Goal: Task Accomplishment & Management: Use online tool/utility

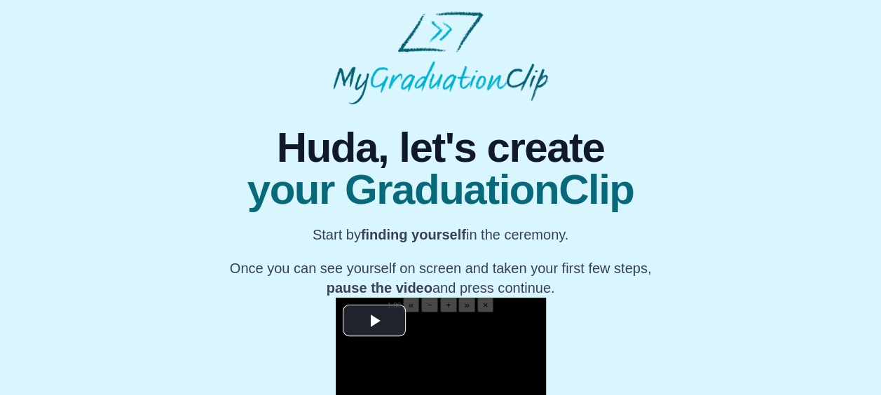
scroll to position [244, 0]
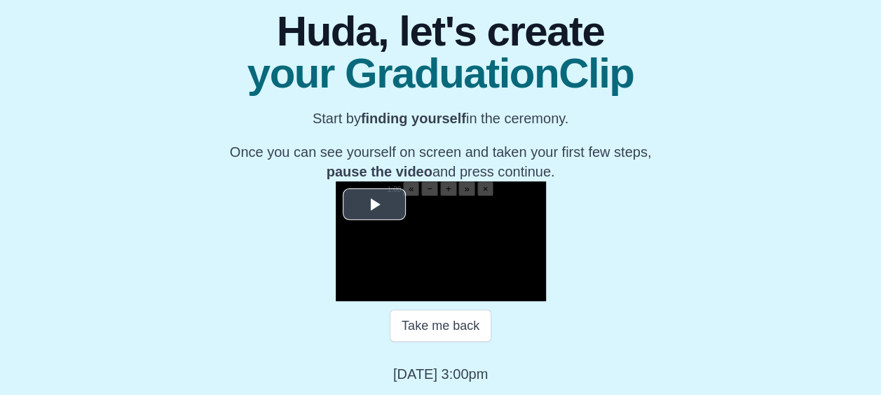
click at [374, 205] on span "Video Player" at bounding box center [374, 205] width 0 height 0
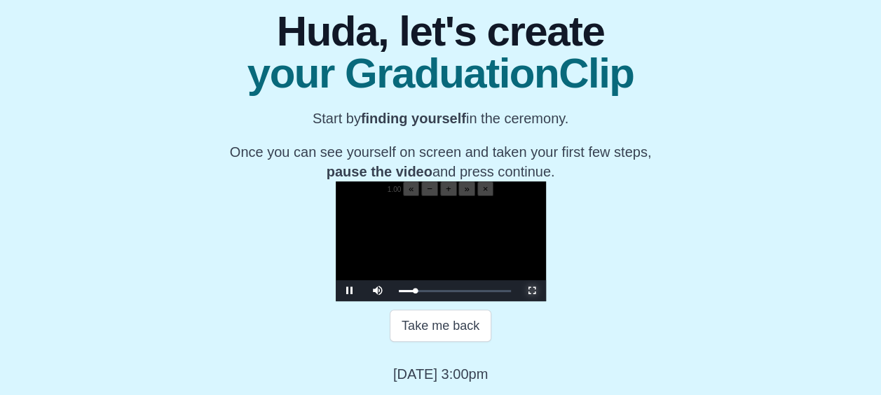
click at [532, 291] on span "Video Player" at bounding box center [532, 291] width 0 height 0
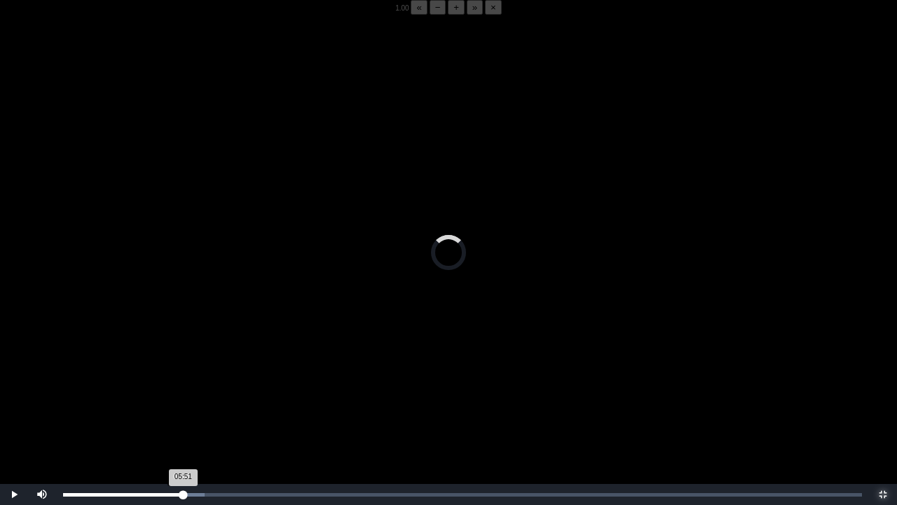
click at [182, 395] on div "05:51 Progress : 0%" at bounding box center [123, 495] width 120 height 4
click at [411, 12] on span "« − + » ×" at bounding box center [456, 8] width 90 height 8
click at [430, 15] on button "−" at bounding box center [438, 7] width 17 height 15
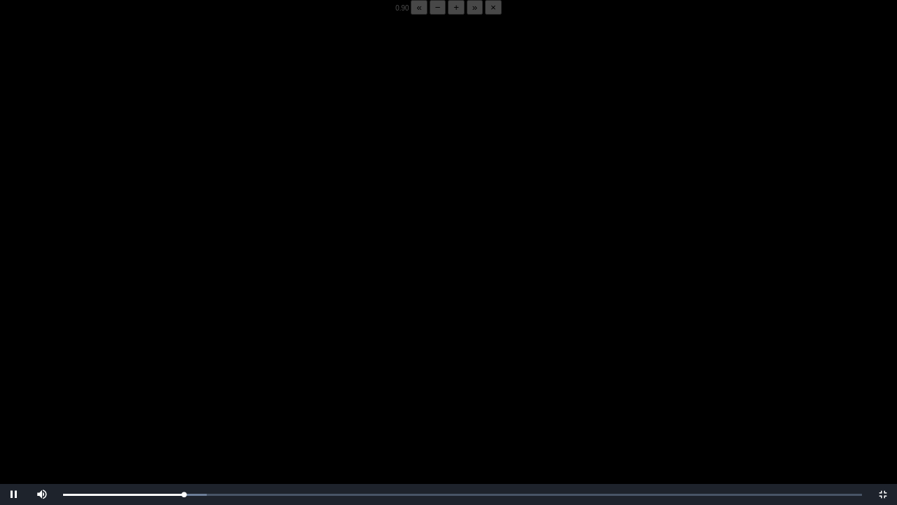
click at [430, 15] on button "−" at bounding box center [438, 7] width 17 height 15
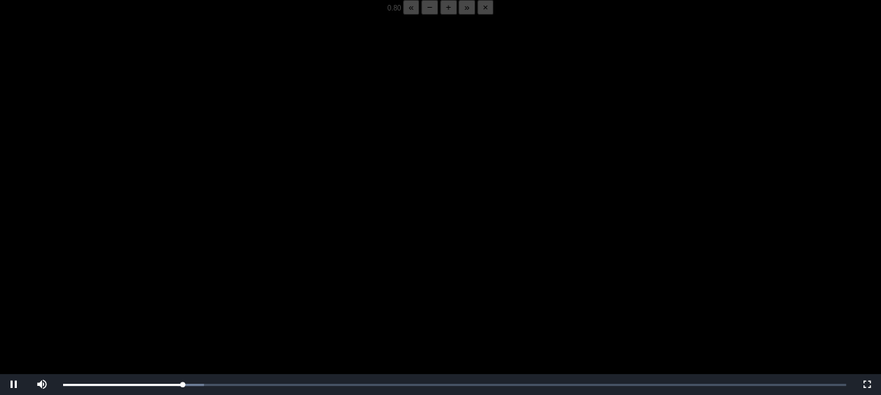
scroll to position [279, 0]
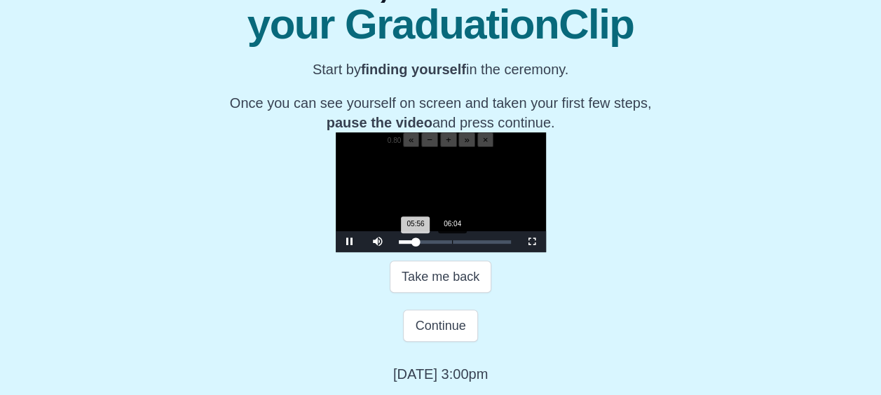
click at [399, 244] on div "05:56 Progress : 0%" at bounding box center [407, 242] width 17 height 4
click at [399, 244] on div "06:01 Progress : 0%" at bounding box center [408, 242] width 18 height 4
click at [399, 244] on div "05:40 Progress : 0%" at bounding box center [407, 242] width 16 height 4
click at [532, 242] on span "Video Player" at bounding box center [532, 242] width 0 height 0
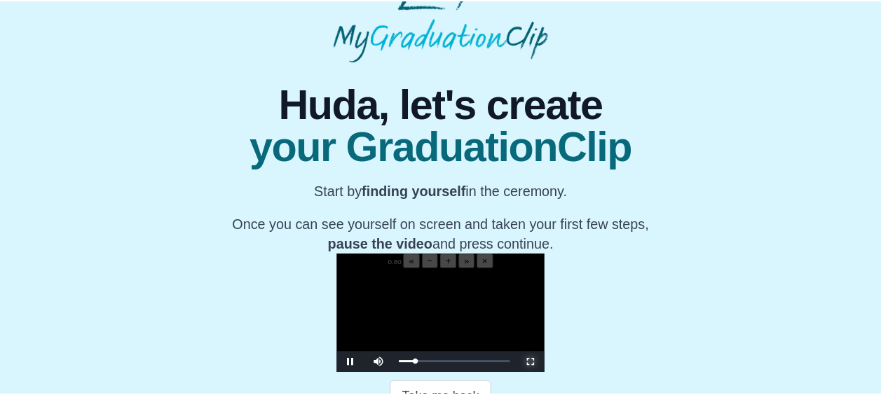
scroll to position [0, 0]
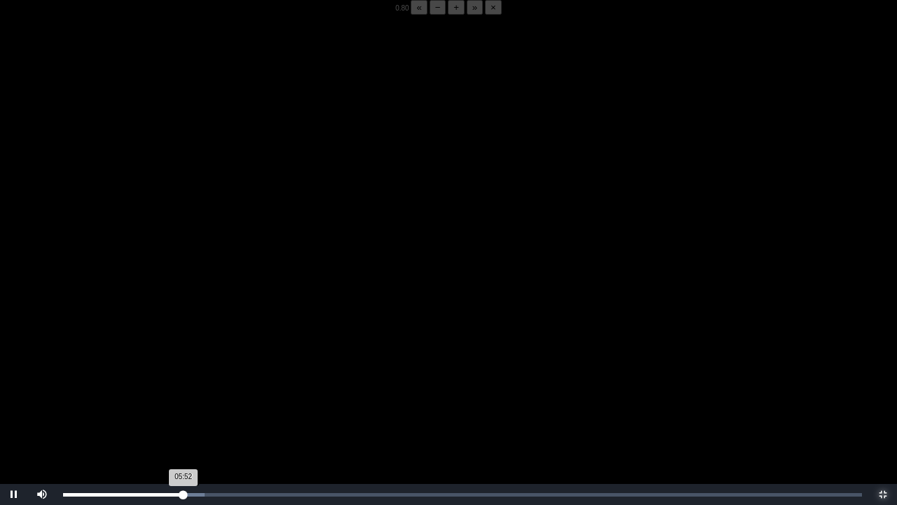
click at [182, 395] on div "05:52 Progress : 0%" at bounding box center [123, 495] width 121 height 4
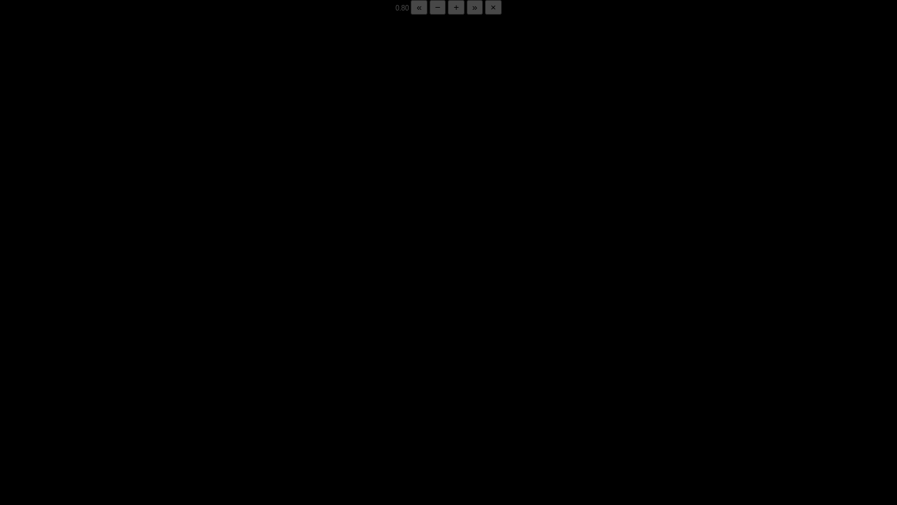
click at [182, 395] on div "05:50 Progress : 0%" at bounding box center [123, 495] width 120 height 4
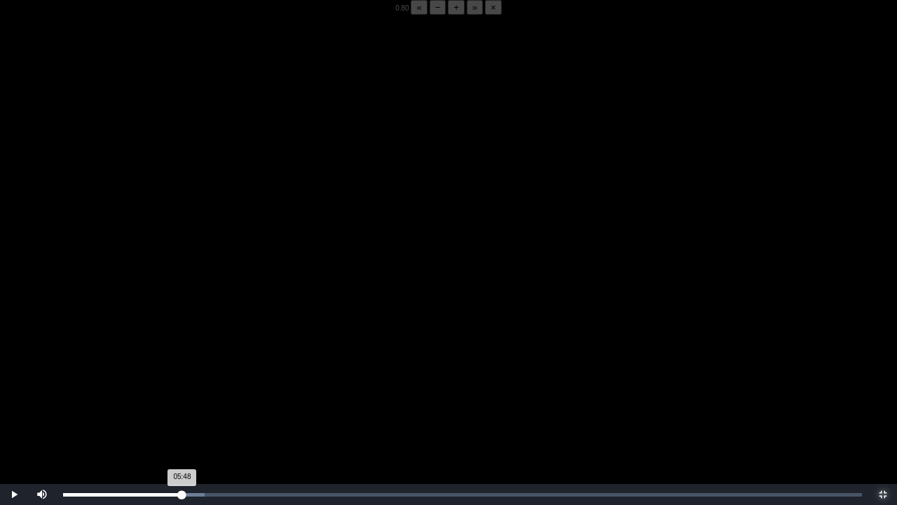
click at [182, 395] on div "05:48 Progress : 0%" at bounding box center [122, 495] width 119 height 4
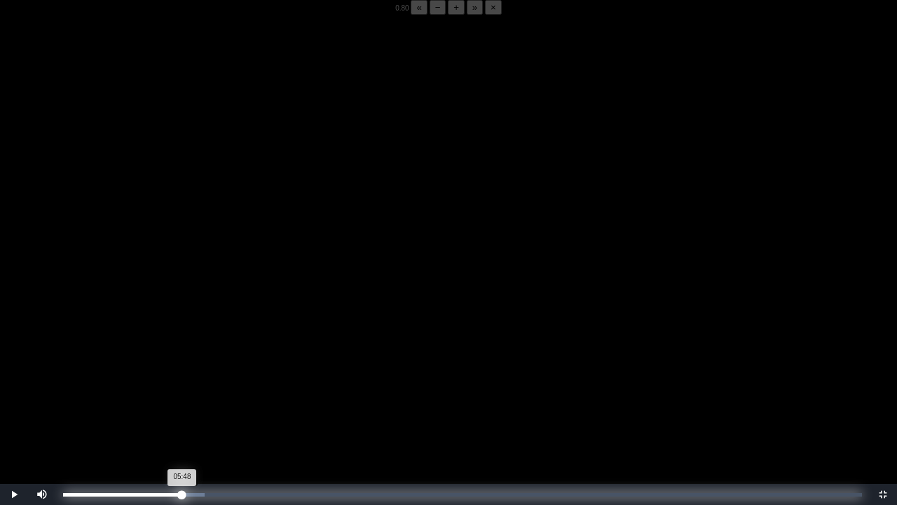
click at [182, 395] on div "05:48 Progress : 0%" at bounding box center [122, 495] width 119 height 4
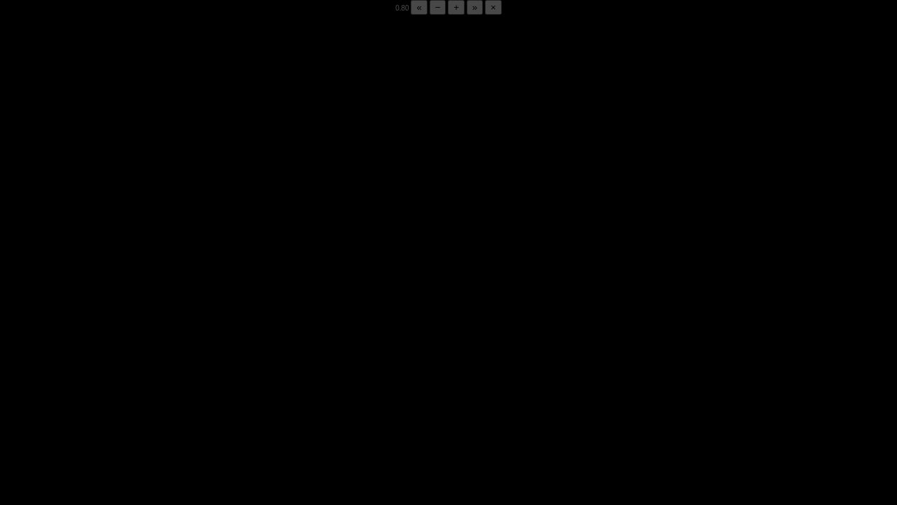
click at [182, 395] on div "05:54 Progress : 0%" at bounding box center [123, 495] width 121 height 4
click at [182, 395] on div "05:53 Progress : 0%" at bounding box center [123, 495] width 121 height 4
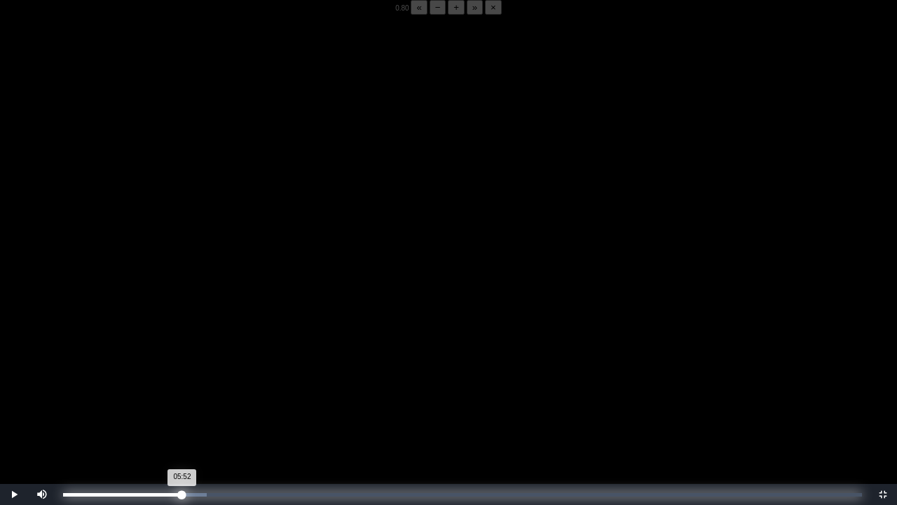
click at [182, 395] on div "05:52 Progress : 0%" at bounding box center [122, 495] width 119 height 4
click at [183, 395] on div "05:50 Progress : 0%" at bounding box center [123, 495] width 120 height 4
click at [186, 395] on div "06:02 Progress : 0%" at bounding box center [125, 495] width 124 height 4
click at [182, 395] on div "05:59 Progress : 0%" at bounding box center [124, 495] width 123 height 4
click at [182, 395] on div "05:47 Progress : 0%" at bounding box center [122, 495] width 119 height 4
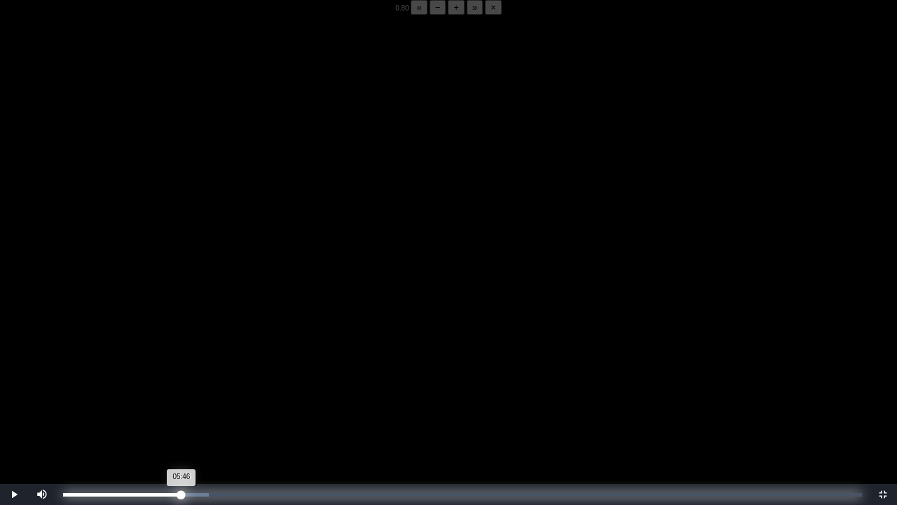
click at [182, 395] on div "05:46 Progress : 0%" at bounding box center [122, 495] width 118 height 4
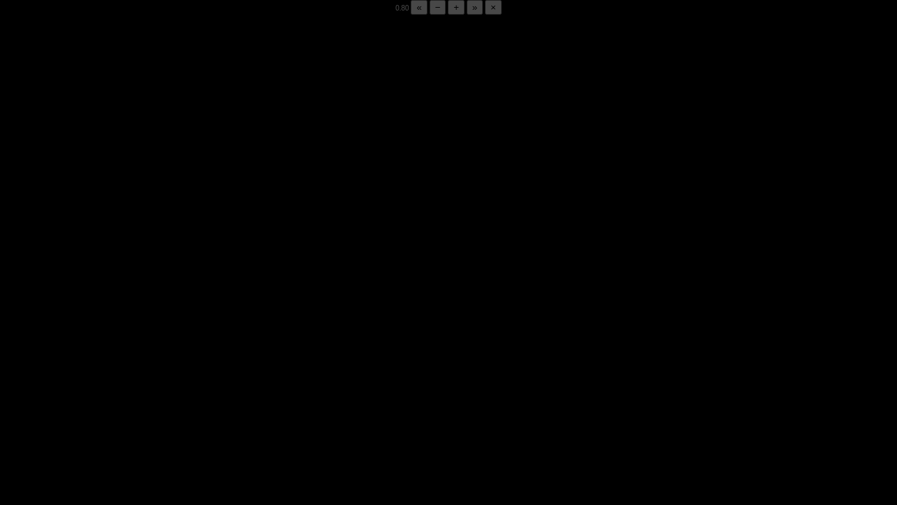
click at [182, 395] on div "05:50 Progress : 0%" at bounding box center [123, 495] width 120 height 4
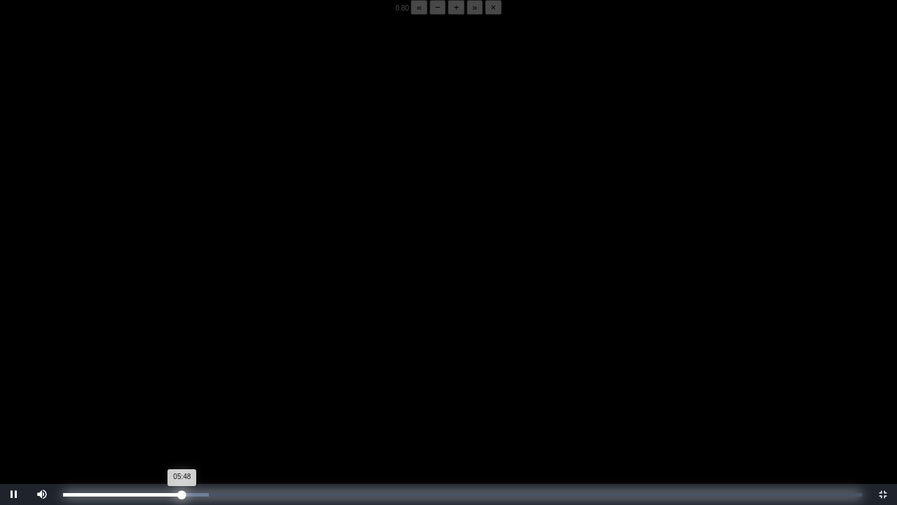
click at [182, 395] on div "05:48 Progress : 0%" at bounding box center [122, 495] width 119 height 4
click at [182, 395] on div "05:46 Progress : 0%" at bounding box center [122, 495] width 118 height 4
click at [184, 395] on div "05:54 Progress : 0%" at bounding box center [123, 495] width 121 height 4
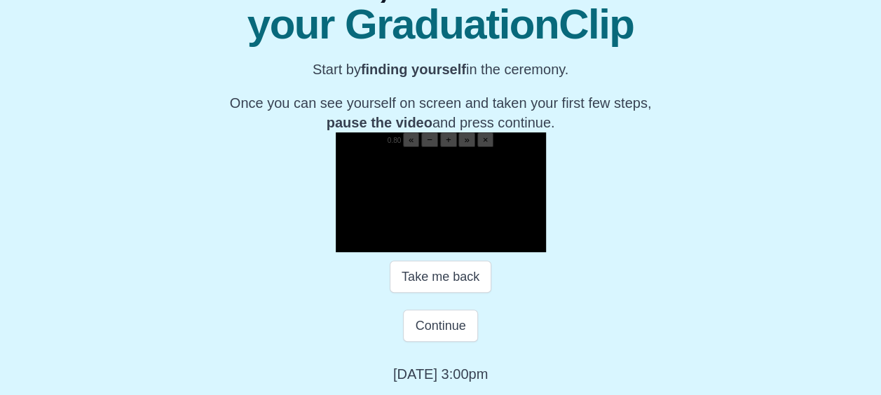
scroll to position [256, 0]
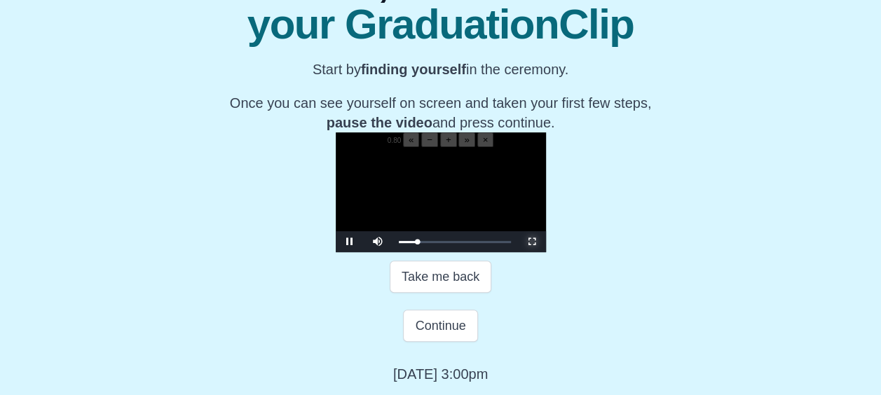
click at [532, 242] on span "Video Player" at bounding box center [532, 242] width 0 height 0
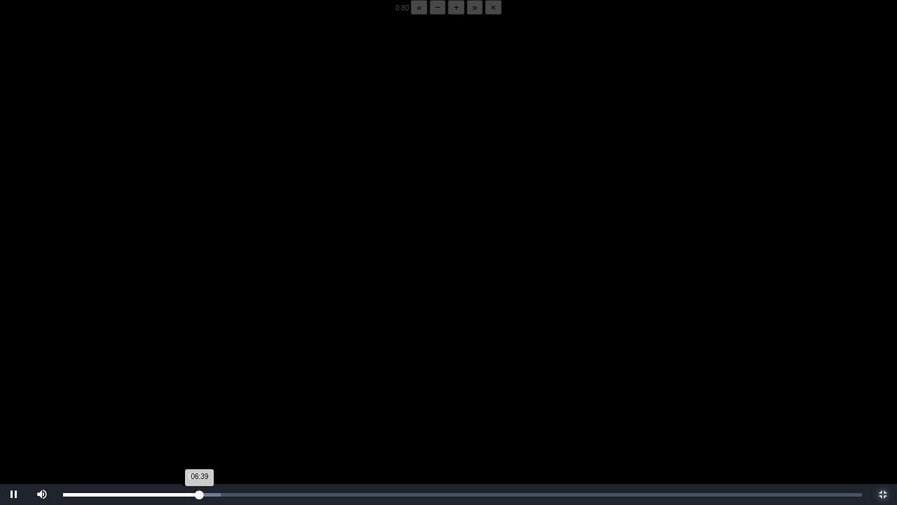
click at [196, 395] on div "06:39 Progress : 0%" at bounding box center [131, 495] width 137 height 4
click at [190, 395] on div "06:11 Progress : 0%" at bounding box center [126, 495] width 127 height 4
click at [184, 395] on div "Loaded : 0% 05:52 05:52 Progress : 0%" at bounding box center [462, 494] width 813 height 21
click at [180, 395] on div "05:53 Progress : 0%" at bounding box center [123, 495] width 121 height 4
click at [180, 395] on div "05:42 Progress : 0%" at bounding box center [121, 495] width 117 height 4
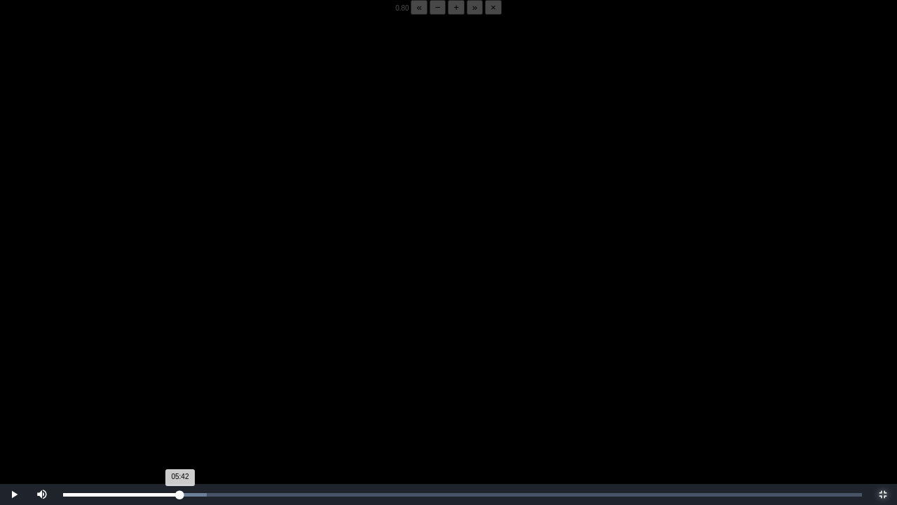
click at [180, 395] on div "05:42 Progress : 0%" at bounding box center [121, 495] width 117 height 4
click at [181, 395] on div "05:43 Progress : 0%" at bounding box center [122, 495] width 118 height 4
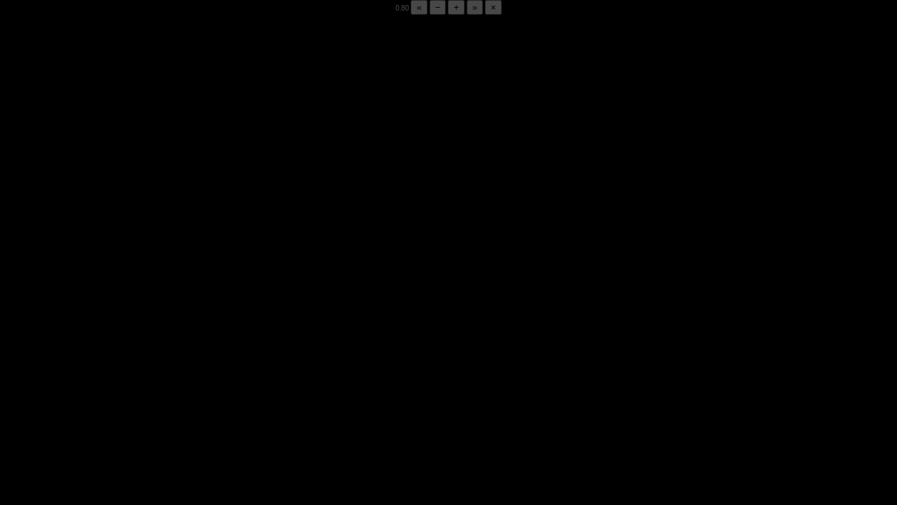
click at [181, 395] on div "06:20 Progress : 0%" at bounding box center [128, 495] width 130 height 4
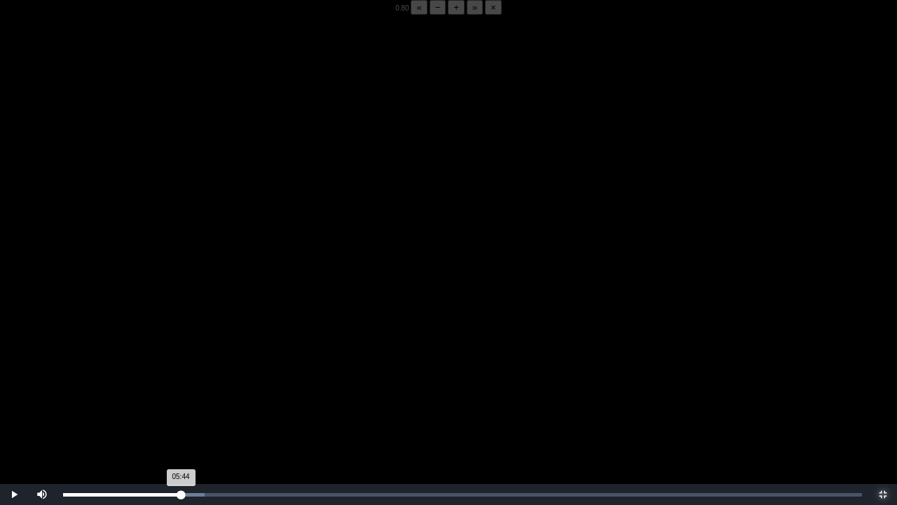
click at [181, 395] on div "05:44 Progress : 0%" at bounding box center [122, 495] width 118 height 4
click at [203, 395] on video "Video Player" at bounding box center [448, 267] width 897 height 505
